Goal: Communication & Community: Ask a question

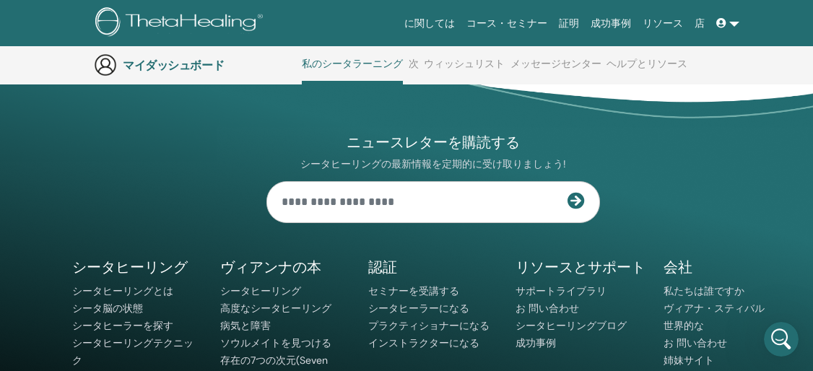
scroll to position [777, 0]
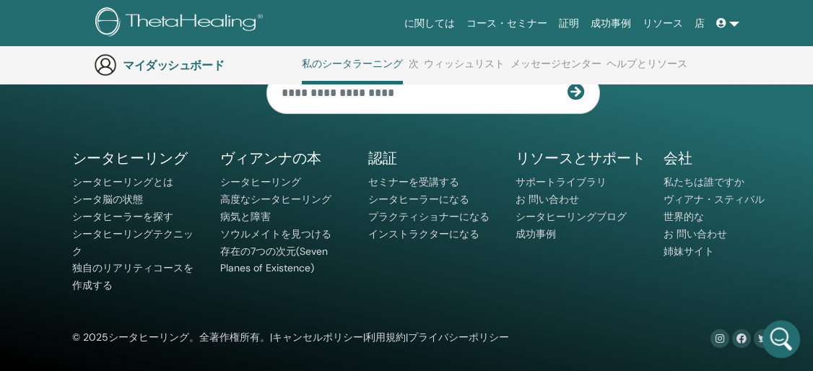
click at [773, 340] on icon "Intercom Messengerを開く" at bounding box center [779, 337] width 24 height 24
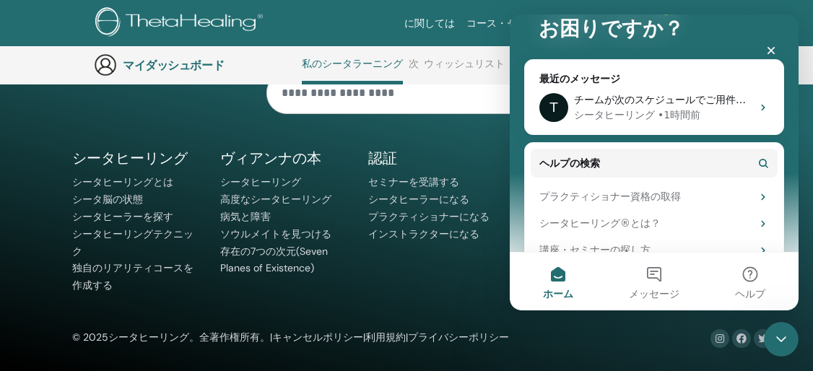
scroll to position [175, 0]
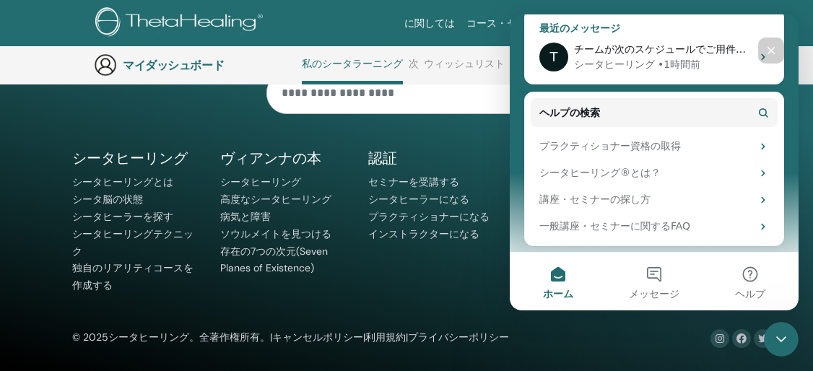
click at [755, 64] on div "T チームが次のスケジュールでご用件を伺います： 🕒 1時間後 シータヒーリング • 1時間前" at bounding box center [654, 56] width 258 height 53
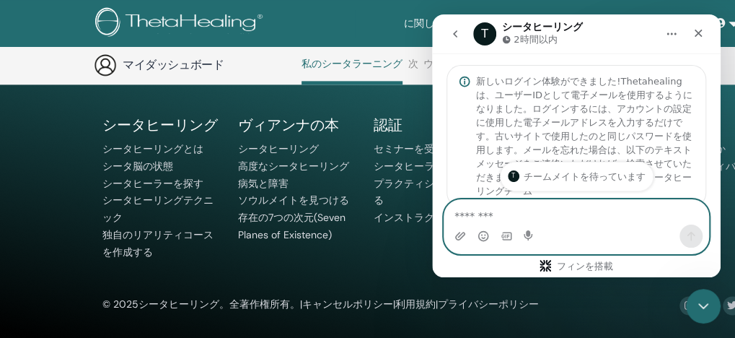
scroll to position [123, 0]
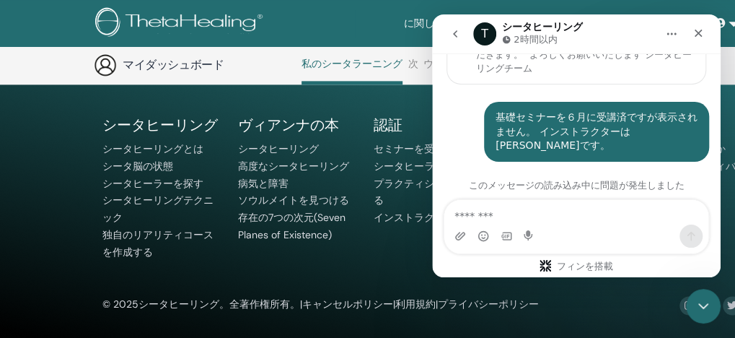
click at [642, 110] on div "基礎セミナーを６月に受講済ですが表示されません。 インストラクターは[PERSON_NAME]です。" at bounding box center [597, 131] width 202 height 43
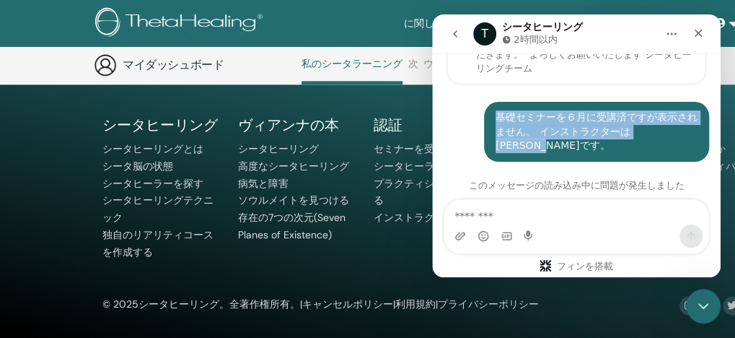
drag, startPoint x: 490, startPoint y: 89, endPoint x: 669, endPoint y: 109, distance: 180.1
click at [669, 110] on div "基礎セミナーを６月に受講済ですが表示されません。 インストラクターは[PERSON_NAME]です。" at bounding box center [597, 131] width 202 height 43
copy div "基礎セミナーを６月に受講済ですが表示されません。 インストラクターは[PERSON_NAME]です。"
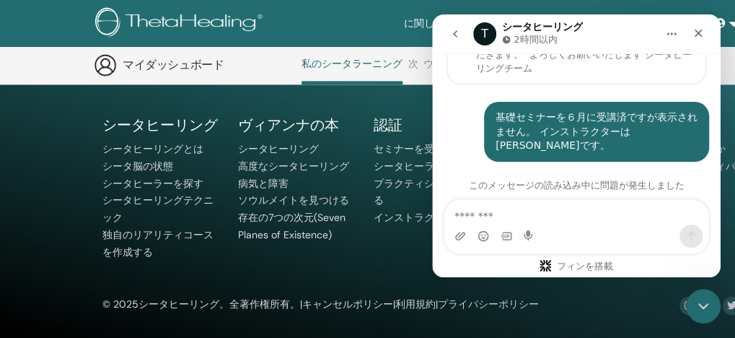
click at [603, 230] on div "インターホンメッセンジャー" at bounding box center [577, 235] width 264 height 23
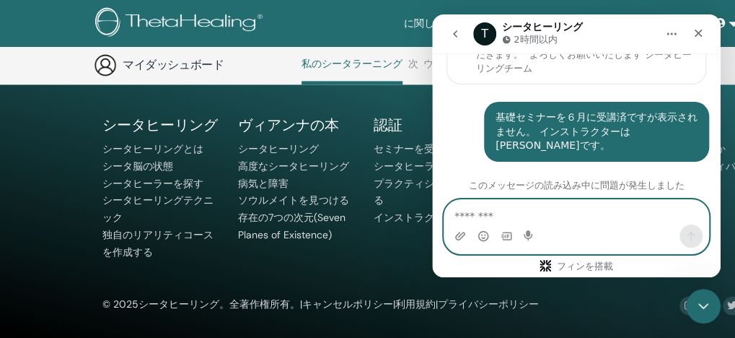
click at [491, 219] on textarea "メッセージ..." at bounding box center [577, 212] width 264 height 25
paste textarea "**********"
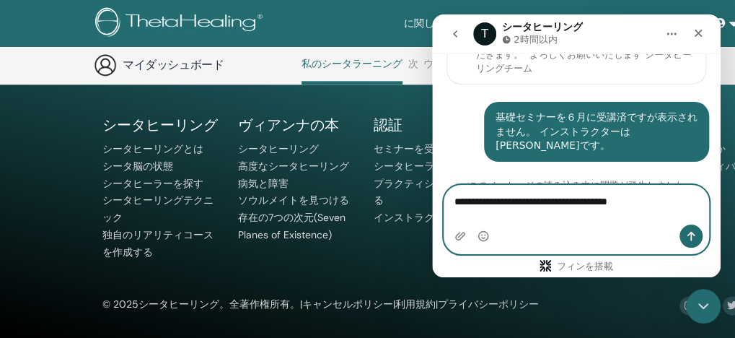
scroll to position [137, 0]
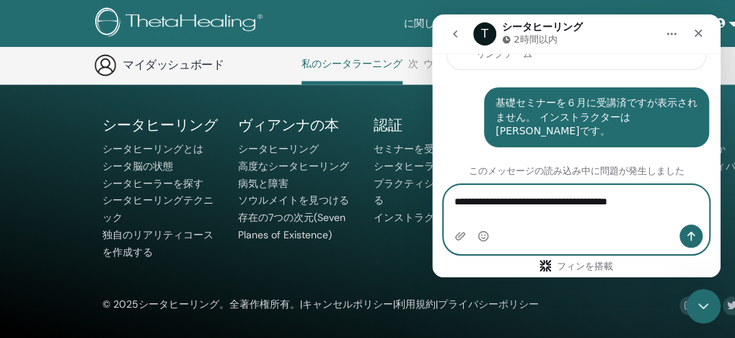
type textarea "**********"
click at [688, 236] on icon "メッセージを送信…" at bounding box center [692, 236] width 12 height 12
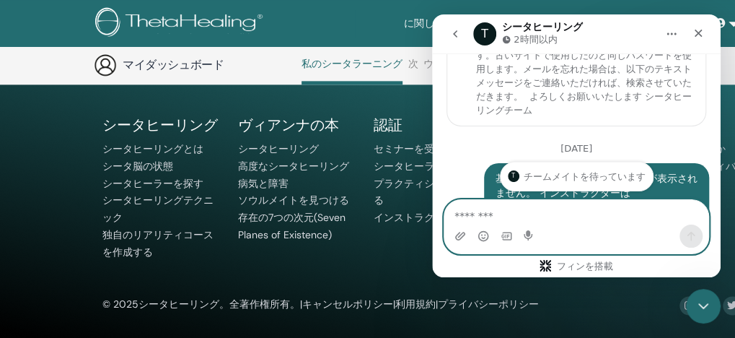
scroll to position [225, 0]
